Goal: Complete application form

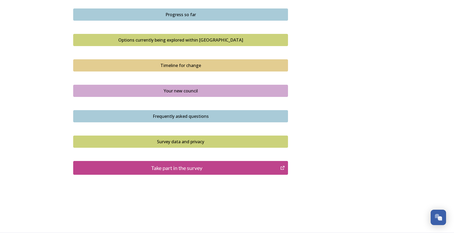
scroll to position [418, 0]
click at [190, 168] on div "Take part in the survey" at bounding box center [176, 168] width 201 height 8
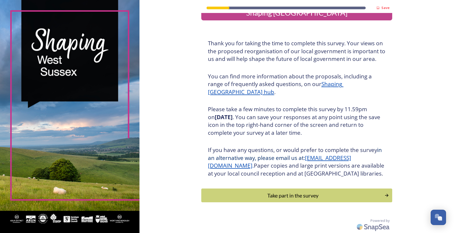
scroll to position [126, 0]
click at [244, 195] on div "Take part in the survey" at bounding box center [292, 196] width 179 height 8
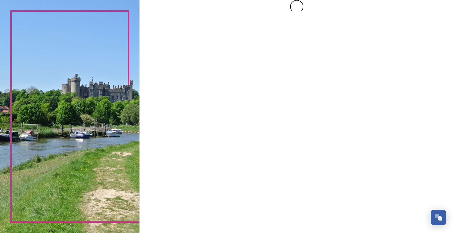
scroll to position [0, 0]
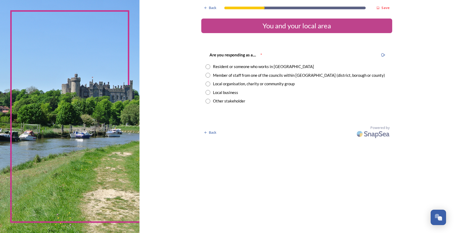
click at [210, 67] on input "radio" at bounding box center [207, 66] width 5 height 5
radio input "true"
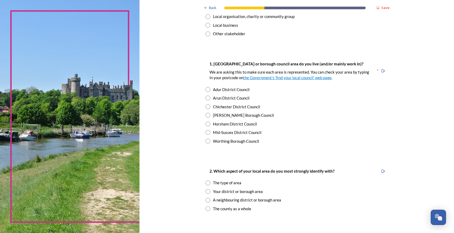
scroll to position [69, 0]
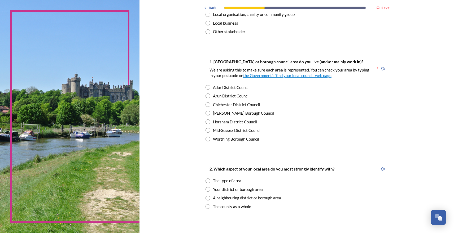
click at [208, 121] on input "radio" at bounding box center [207, 122] width 5 height 5
radio input "true"
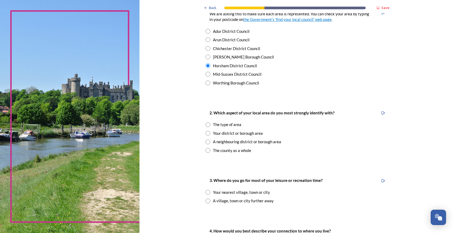
scroll to position [126, 0]
click at [210, 150] on input "radio" at bounding box center [207, 150] width 5 height 5
radio input "true"
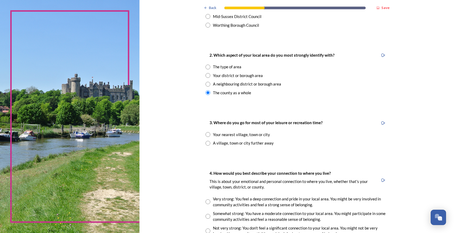
scroll to position [185, 0]
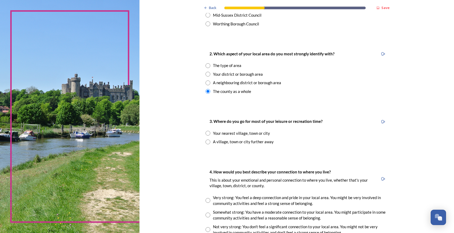
click at [209, 134] on input "radio" at bounding box center [207, 133] width 5 height 5
radio input "true"
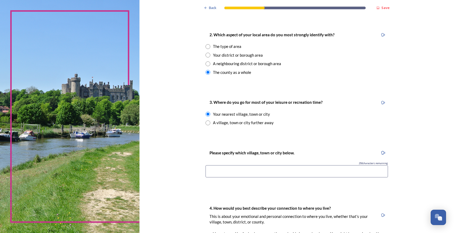
scroll to position [212, 0]
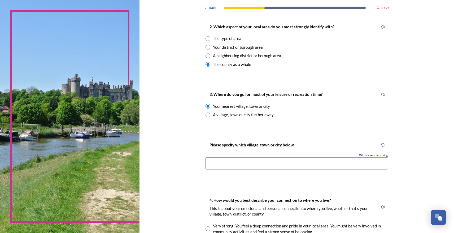
click at [220, 166] on input at bounding box center [296, 163] width 182 height 12
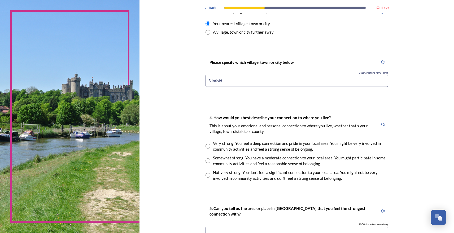
scroll to position [295, 0]
type input "Slinfold"
click at [209, 148] on input "radio" at bounding box center [207, 145] width 5 height 5
radio input "true"
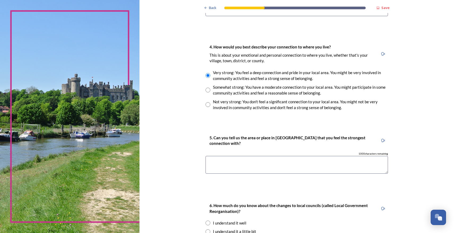
scroll to position [366, 0]
click at [262, 171] on textarea at bounding box center [296, 165] width 182 height 18
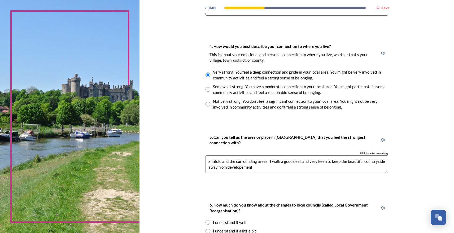
click at [231, 173] on textarea "Slinfold and the surrounding areas. I walk a good deal, and very keen to keep t…" at bounding box center [296, 165] width 182 height 18
drag, startPoint x: 266, startPoint y: 172, endPoint x: 257, endPoint y: 172, distance: 8.5
click at [257, 172] on textarea "Slinfold and the surrounding areas. I walk a good deal, and very keen to keep t…" at bounding box center [296, 165] width 182 height 18
click at [285, 173] on textarea "Slinfold and the surrounding areas. I walk a good deal, and very keen to keep t…" at bounding box center [296, 165] width 182 height 18
click at [299, 172] on textarea "Slinfold and the surrounding areas. I walk a good deal, and very keen to keep t…" at bounding box center [296, 165] width 182 height 18
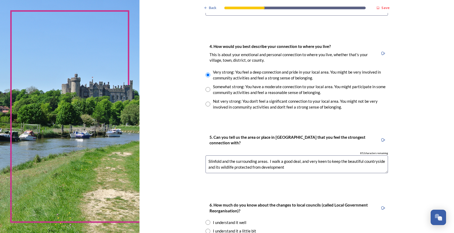
click at [311, 171] on textarea "Slinfold and the surrounding areas. I walk a good deal, and very keen to keep t…" at bounding box center [296, 165] width 182 height 18
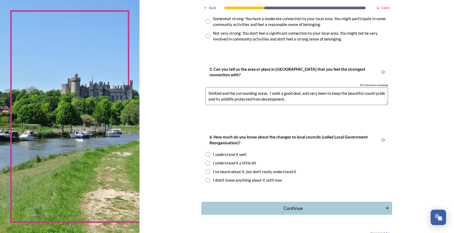
scroll to position [435, 0]
type textarea "Slinfold and the surrounding areas. I walk a good deal, and very keen to keep t…"
click at [210, 165] on input "radio" at bounding box center [207, 162] width 5 height 5
radio input "true"
click at [286, 211] on div "Continue" at bounding box center [293, 207] width 180 height 7
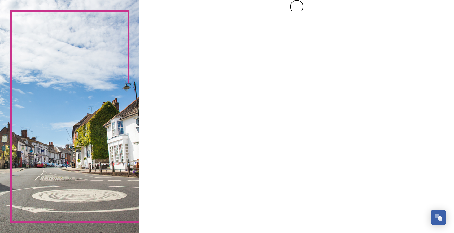
scroll to position [0, 0]
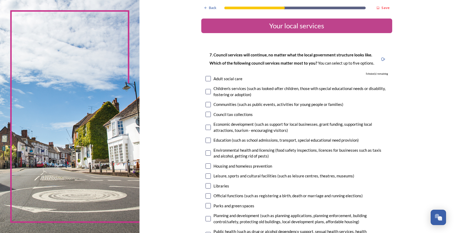
click at [210, 94] on input "checkbox" at bounding box center [207, 91] width 5 height 5
checkbox input "true"
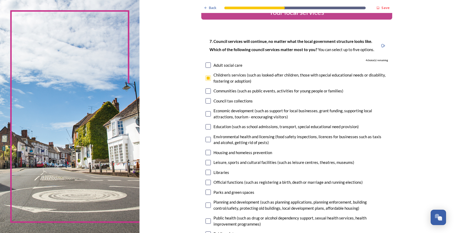
scroll to position [15, 0]
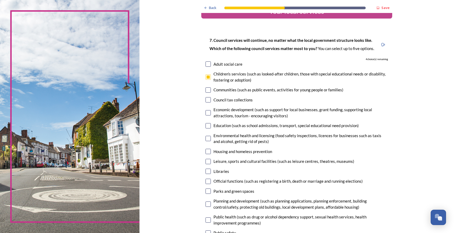
click at [211, 93] on input "checkbox" at bounding box center [207, 89] width 5 height 5
checkbox input "true"
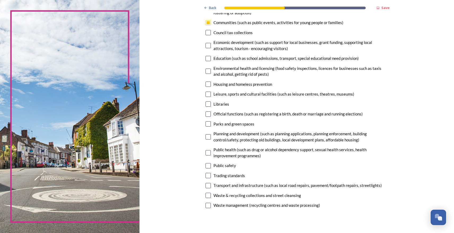
scroll to position [82, 0]
click at [210, 107] on input "checkbox" at bounding box center [207, 103] width 5 height 5
checkbox input "true"
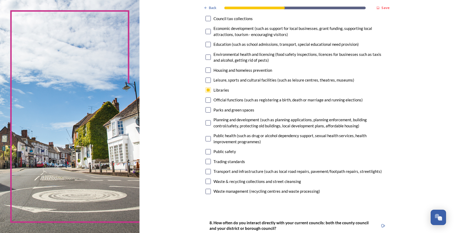
scroll to position [96, 0]
click at [209, 112] on input "checkbox" at bounding box center [207, 109] width 5 height 5
checkbox input "true"
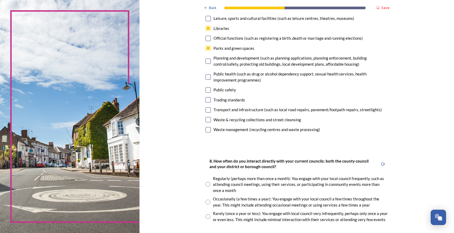
scroll to position [161, 0]
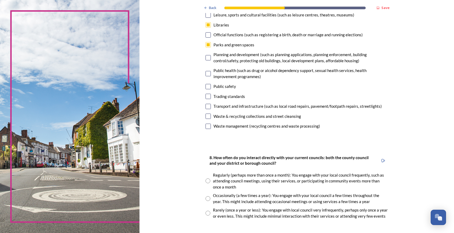
click at [210, 109] on input "checkbox" at bounding box center [207, 106] width 5 height 5
checkbox input "true"
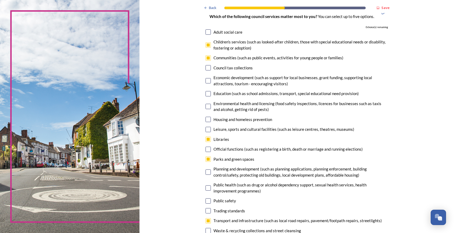
scroll to position [47, 0]
click at [210, 60] on input "checkbox" at bounding box center [207, 57] width 5 height 5
checkbox input "false"
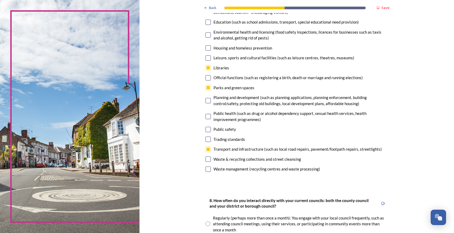
scroll to position [119, 0]
click at [210, 103] on input "checkbox" at bounding box center [207, 100] width 5 height 5
checkbox input "true"
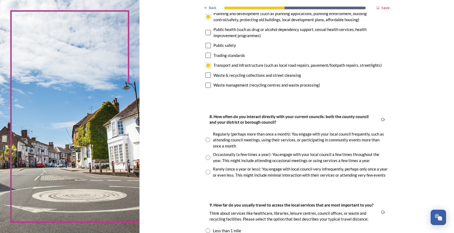
scroll to position [204, 0]
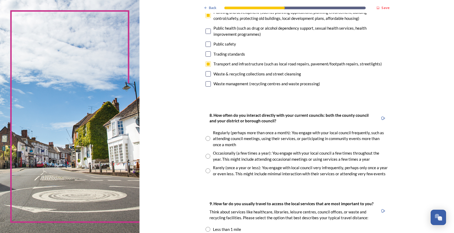
click at [210, 159] on input "radio" at bounding box center [207, 156] width 5 height 5
radio input "true"
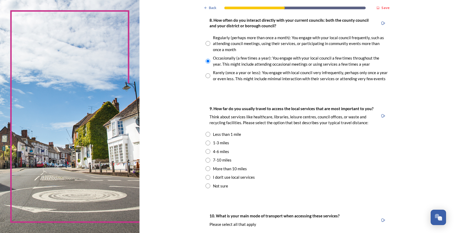
scroll to position [301, 0]
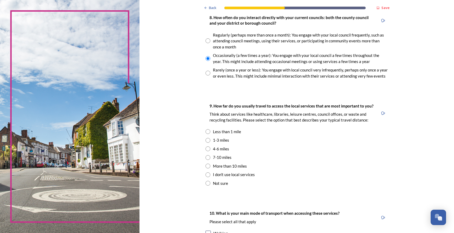
click at [209, 151] on input "radio" at bounding box center [207, 149] width 5 height 5
radio input "true"
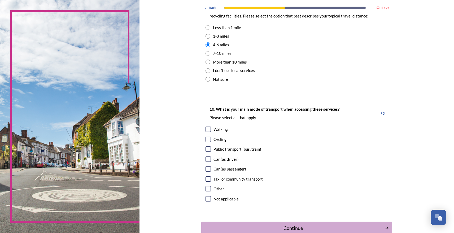
scroll to position [406, 0]
click at [211, 132] on input "checkbox" at bounding box center [207, 128] width 5 height 5
checkbox input "true"
click at [210, 162] on input "checkbox" at bounding box center [207, 158] width 5 height 5
checkbox input "true"
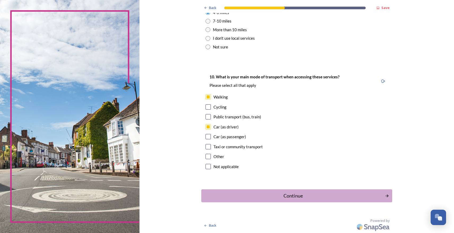
scroll to position [453, 0]
click at [210, 156] on input "checkbox" at bounding box center [207, 156] width 5 height 5
checkbox input "true"
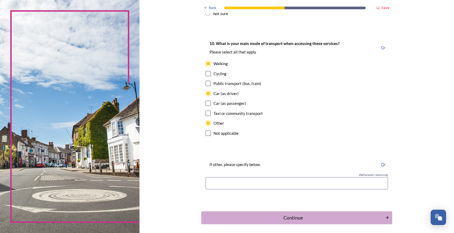
scroll to position [474, 0]
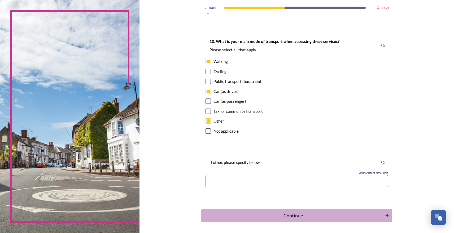
click at [231, 187] on input at bounding box center [296, 181] width 182 height 12
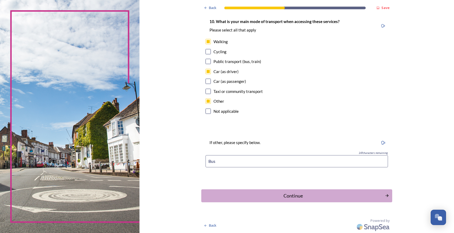
scroll to position [512, 0]
type input "Bus"
click at [294, 193] on div "Continue" at bounding box center [293, 195] width 180 height 7
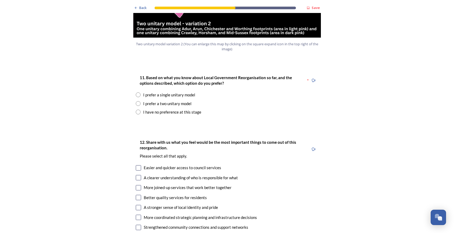
scroll to position [669, 0]
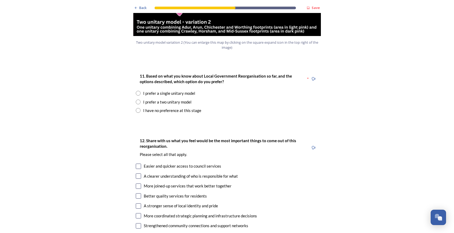
click at [139, 113] on input "radio" at bounding box center [138, 110] width 5 height 5
radio input "true"
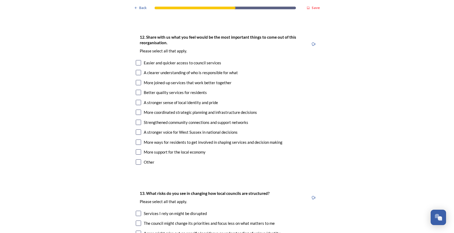
scroll to position [887, 0]
click at [139, 65] on input "checkbox" at bounding box center [138, 62] width 5 height 5
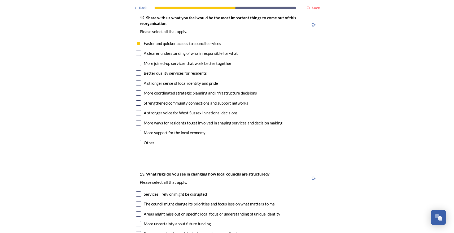
scroll to position [908, 0]
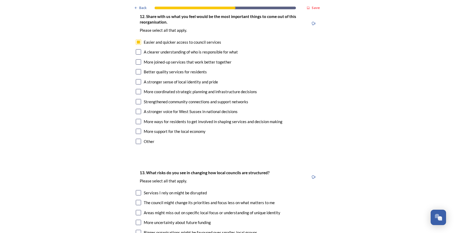
click at [140, 45] on input "checkbox" at bounding box center [138, 42] width 5 height 5
click at [139, 45] on input "checkbox" at bounding box center [138, 42] width 5 height 5
checkbox input "true"
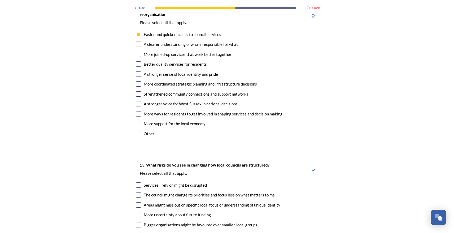
scroll to position [921, 0]
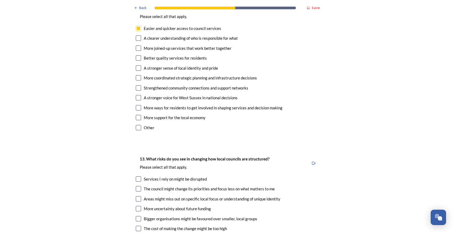
click at [139, 71] on input "checkbox" at bounding box center [138, 67] width 5 height 5
checkbox input "true"
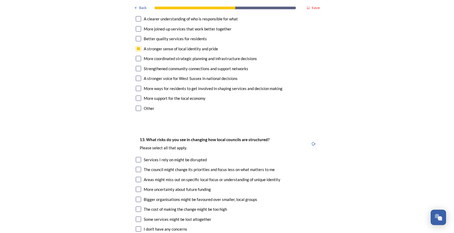
scroll to position [941, 0]
click at [140, 71] on input "checkbox" at bounding box center [138, 68] width 5 height 5
checkbox input "true"
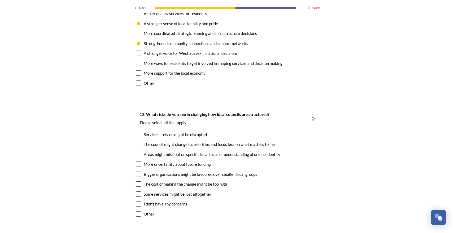
scroll to position [967, 0]
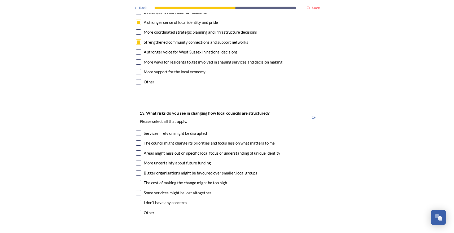
click at [140, 65] on input "checkbox" at bounding box center [138, 61] width 5 height 5
checkbox input "true"
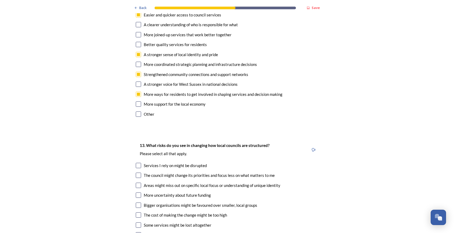
scroll to position [934, 0]
click at [140, 28] on input "checkbox" at bounding box center [138, 25] width 5 height 5
checkbox input "true"
click at [140, 38] on input "checkbox" at bounding box center [138, 35] width 5 height 5
checkbox input "true"
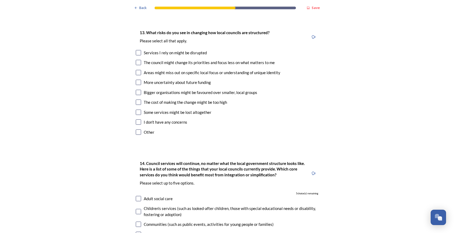
scroll to position [1048, 0]
click at [140, 55] on input "checkbox" at bounding box center [138, 52] width 5 height 5
checkbox input "true"
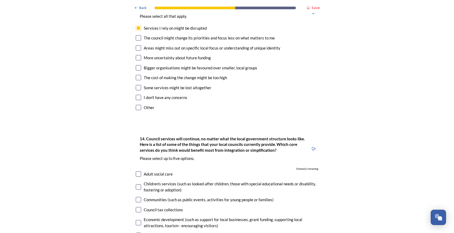
scroll to position [1073, 0]
click at [141, 90] on input "checkbox" at bounding box center [138, 87] width 5 height 5
checkbox input "true"
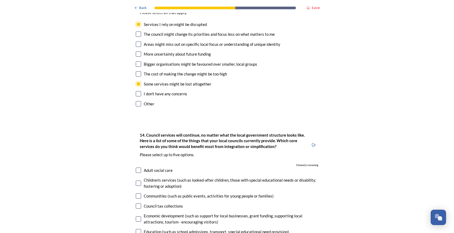
click at [140, 47] on input "checkbox" at bounding box center [138, 44] width 5 height 5
checkbox input "true"
click at [144, 37] on div "The council might change its priorities and focus less on what matters to me" at bounding box center [227, 34] width 182 height 6
checkbox input "true"
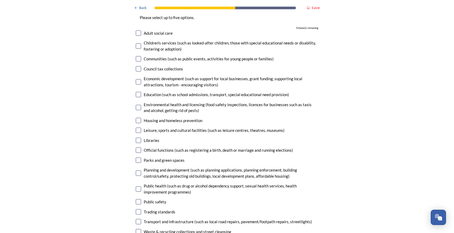
scroll to position [1214, 0]
click at [141, 48] on input "checkbox" at bounding box center [138, 45] width 5 height 5
checkbox input "true"
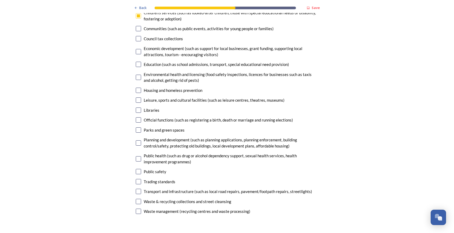
scroll to position [1247, 0]
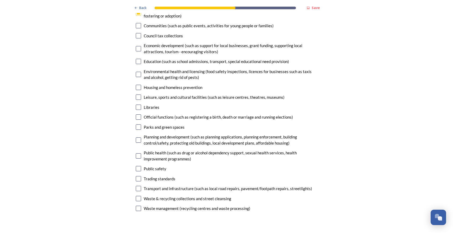
click at [139, 64] on input "checkbox" at bounding box center [138, 61] width 5 height 5
checkbox input "true"
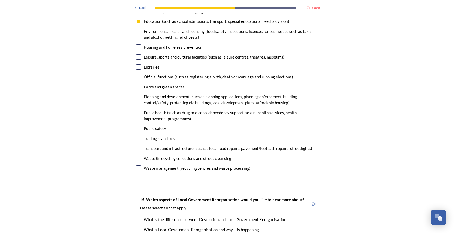
scroll to position [1288, 0]
click at [141, 59] on input "checkbox" at bounding box center [138, 56] width 5 height 5
checkbox input "true"
click at [141, 69] on input "checkbox" at bounding box center [138, 66] width 5 height 5
checkbox input "true"
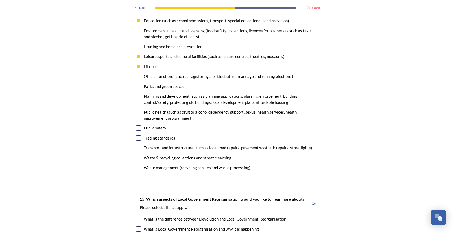
click at [139, 89] on input "checkbox" at bounding box center [138, 86] width 5 height 5
checkbox input "true"
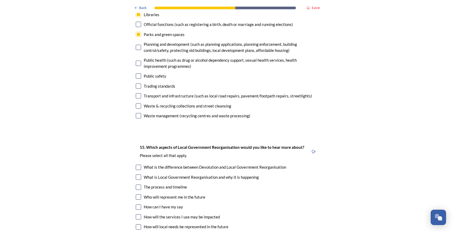
scroll to position [1340, 0]
click at [141, 98] on input "checkbox" at bounding box center [138, 95] width 5 height 5
click at [139, 98] on input "checkbox" at bounding box center [138, 95] width 5 height 5
checkbox input "false"
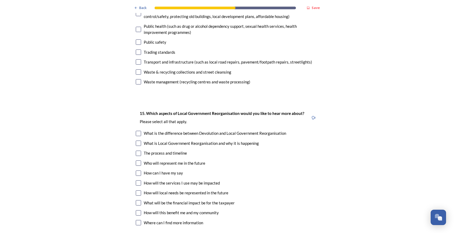
scroll to position [1378, 0]
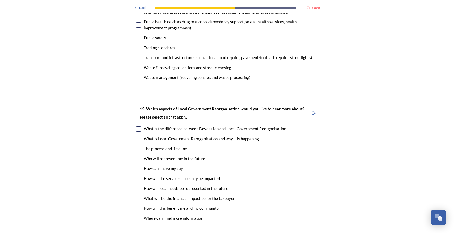
click at [141, 70] on input "checkbox" at bounding box center [138, 67] width 5 height 5
click at [140, 70] on input "checkbox" at bounding box center [138, 67] width 5 height 5
checkbox input "false"
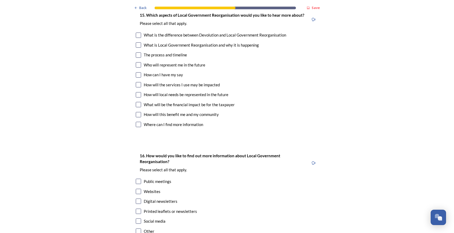
scroll to position [1473, 0]
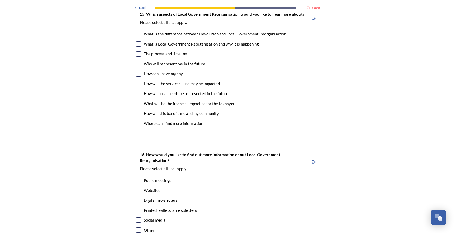
click at [141, 97] on input "checkbox" at bounding box center [138, 93] width 5 height 5
checkbox input "true"
click at [140, 86] on input "checkbox" at bounding box center [138, 83] width 5 height 5
checkbox input "true"
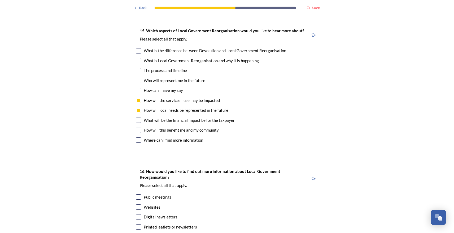
scroll to position [1454, 0]
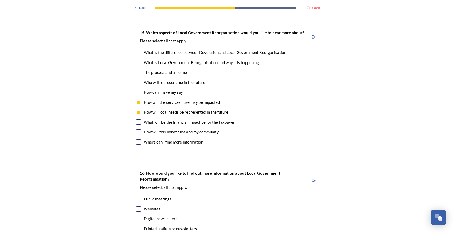
click at [140, 75] on input "checkbox" at bounding box center [138, 72] width 5 height 5
checkbox input "true"
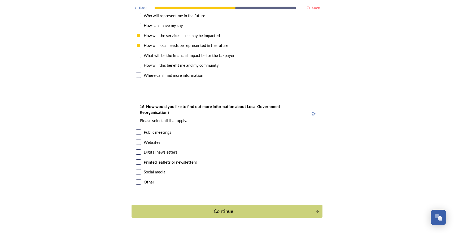
scroll to position [1522, 0]
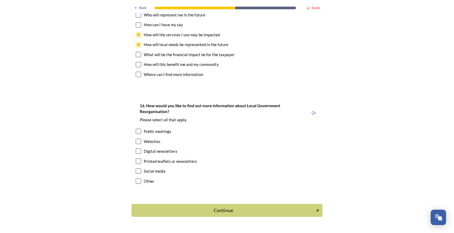
checkbox input "true"
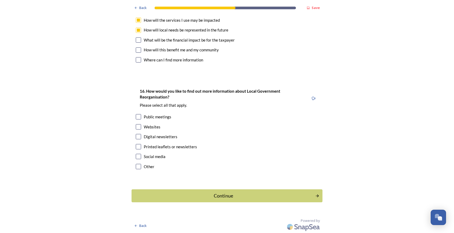
scroll to position [1625, 0]
click at [140, 145] on input "checkbox" at bounding box center [138, 146] width 5 height 5
checkbox input "true"
click at [224, 195] on div "Continue" at bounding box center [224, 195] width 180 height 7
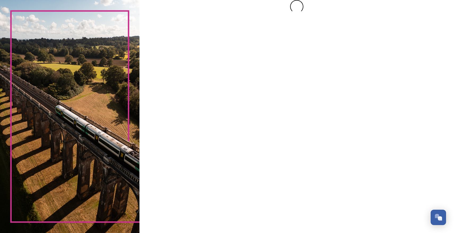
scroll to position [0, 0]
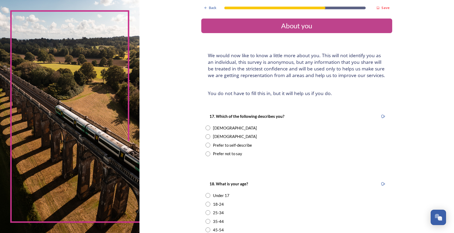
click at [210, 156] on input "radio" at bounding box center [207, 154] width 5 height 5
radio input "true"
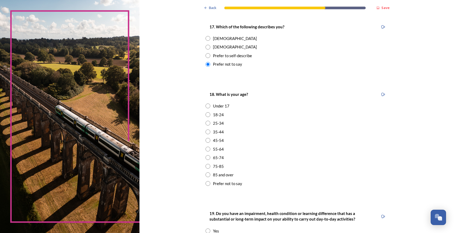
scroll to position [92, 0]
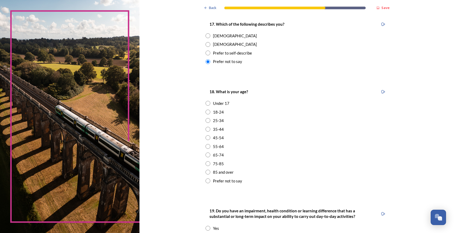
click at [209, 183] on input "radio" at bounding box center [207, 181] width 5 height 5
radio input "true"
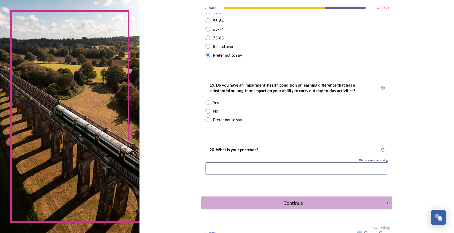
scroll to position [226, 0]
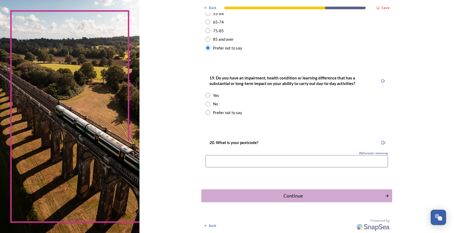
click at [209, 107] on input "radio" at bounding box center [207, 104] width 5 height 5
radio input "true"
click at [247, 168] on input at bounding box center [296, 161] width 182 height 12
type input "RH13"
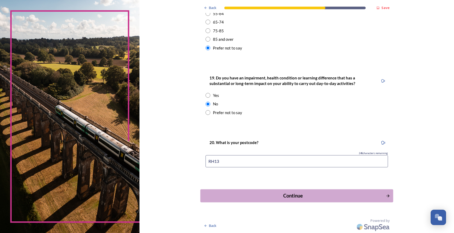
click at [283, 200] on div "Continue" at bounding box center [293, 195] width 180 height 7
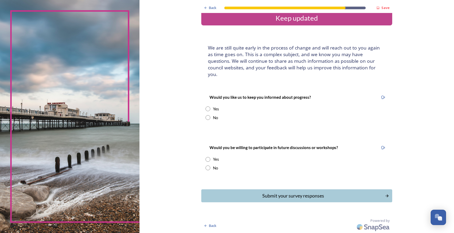
scroll to position [31, 0]
click at [210, 107] on input "radio" at bounding box center [207, 109] width 5 height 5
radio input "true"
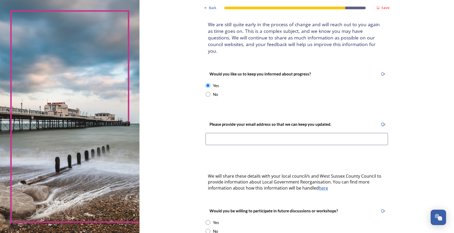
click at [230, 145] on input at bounding box center [296, 139] width 182 height 12
click at [265, 145] on input "[EMAIL_ADDRESS][DOMAIN_NAME]" at bounding box center [296, 139] width 182 height 12
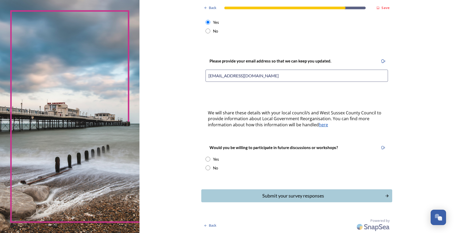
scroll to position [134, 0]
type input "[EMAIL_ADDRESS][DOMAIN_NAME]"
click at [210, 167] on input "radio" at bounding box center [207, 168] width 5 height 5
radio input "true"
click at [269, 195] on div "Submit your survey responses" at bounding box center [293, 195] width 180 height 7
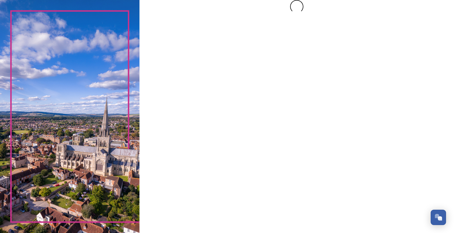
scroll to position [0, 0]
